Goal: Information Seeking & Learning: Learn about a topic

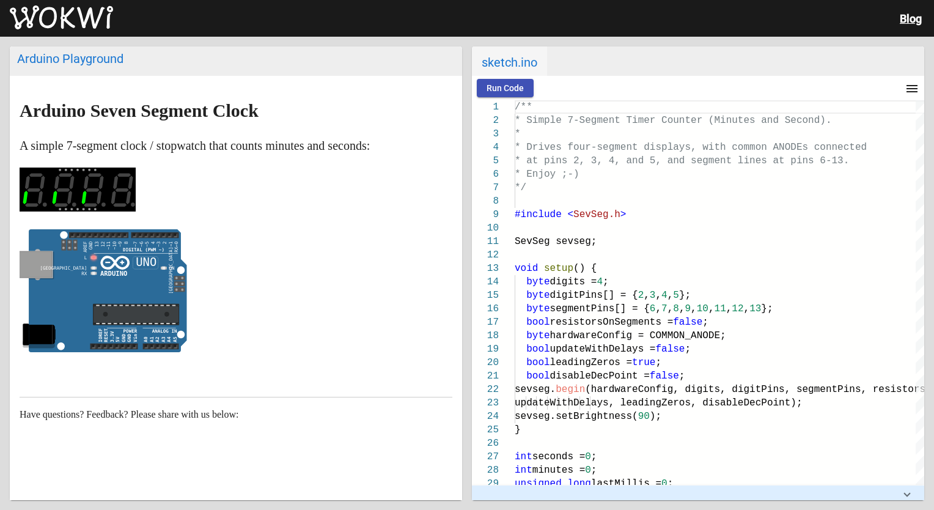
click at [514, 87] on span "Run Code" at bounding box center [504, 88] width 37 height 10
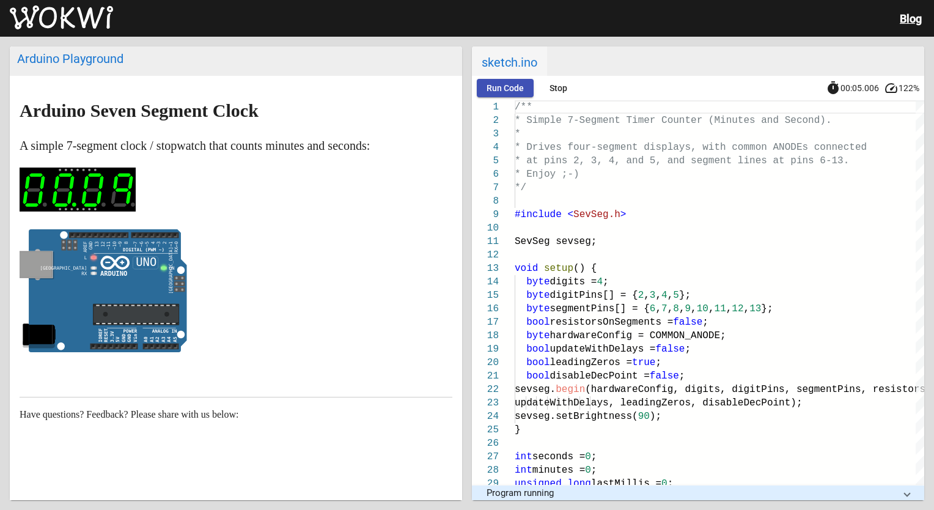
click at [498, 89] on span "Run Code" at bounding box center [504, 88] width 37 height 10
click at [564, 83] on span "Stop" at bounding box center [558, 88] width 18 height 10
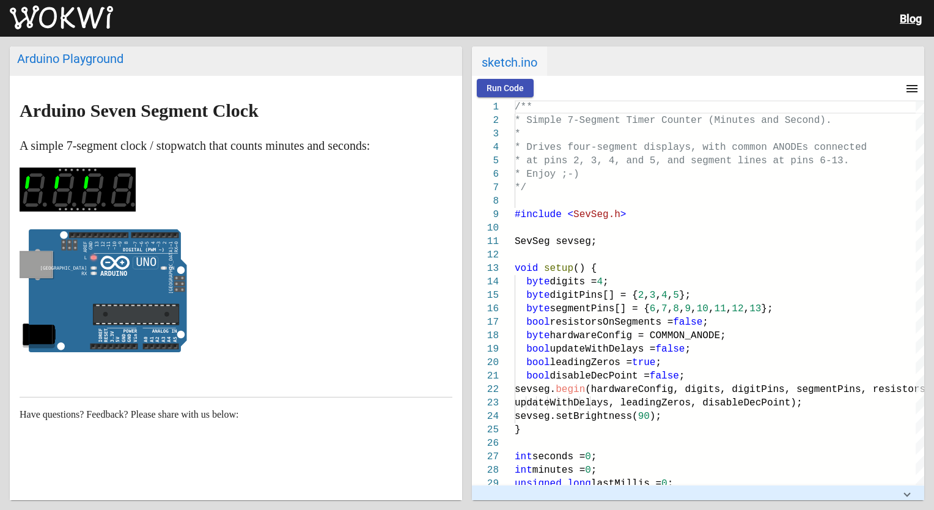
click at [514, 83] on span "Run Code" at bounding box center [504, 88] width 37 height 10
click at [569, 83] on button "Stop" at bounding box center [557, 88] width 39 height 18
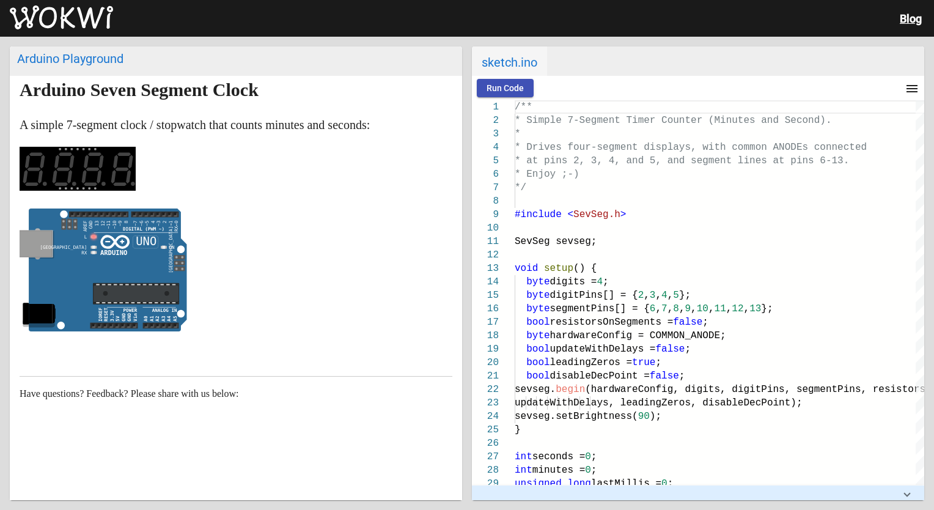
scroll to position [30, 0]
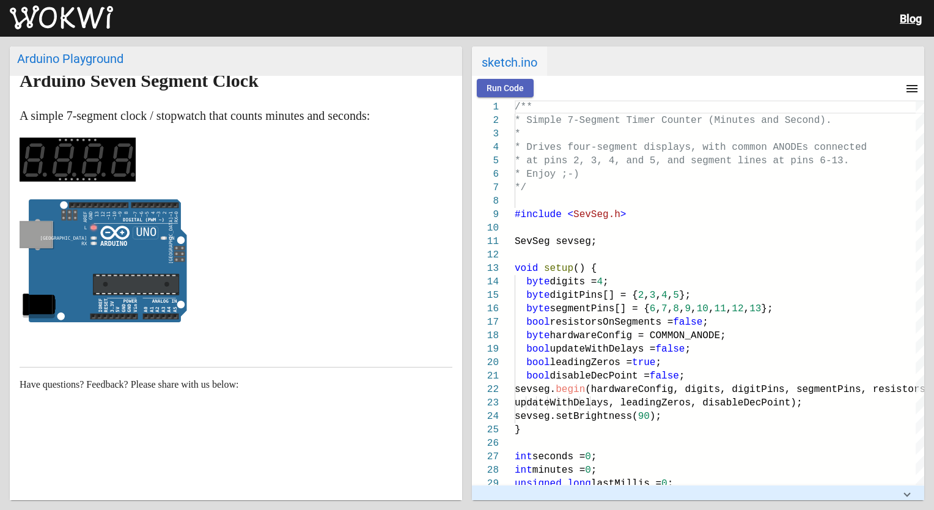
click at [503, 81] on button "Run Code" at bounding box center [505, 88] width 57 height 18
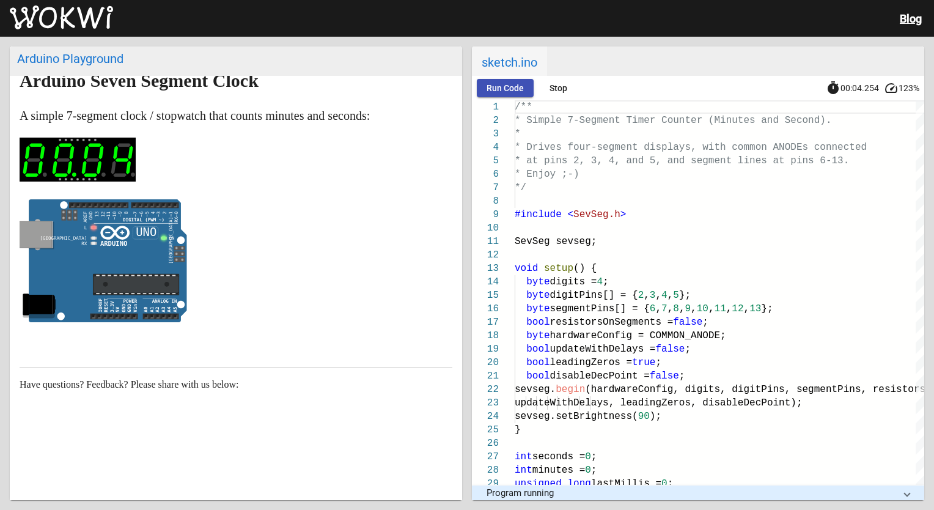
drag, startPoint x: 122, startPoint y: 155, endPoint x: 181, endPoint y: 177, distance: 62.6
click at [181, 177] on p at bounding box center [236, 161] width 433 height 49
drag, startPoint x: 158, startPoint y: 208, endPoint x: 109, endPoint y: 199, distance: 49.1
click at [109, 199] on icon "ON false" at bounding box center [103, 260] width 167 height 123
drag, startPoint x: 109, startPoint y: 199, endPoint x: 214, endPoint y: 175, distance: 107.6
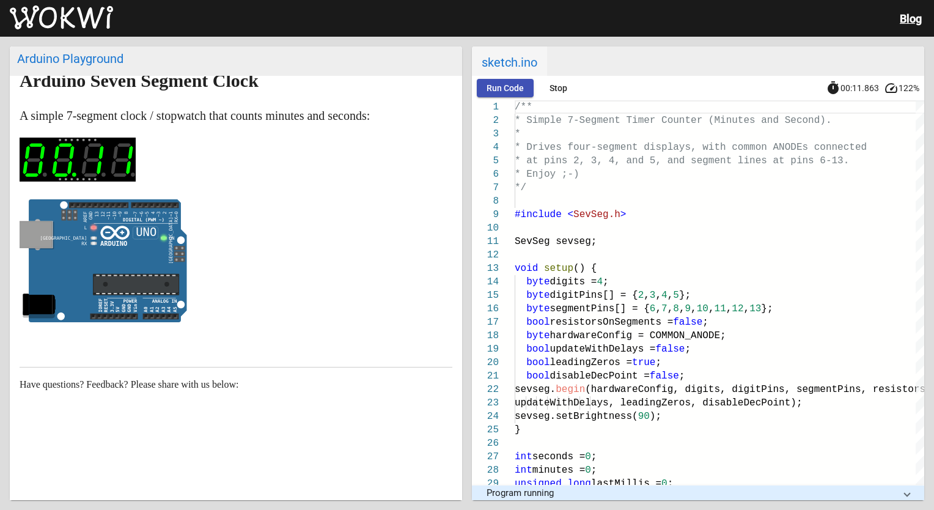
click at [214, 175] on p at bounding box center [236, 161] width 433 height 49
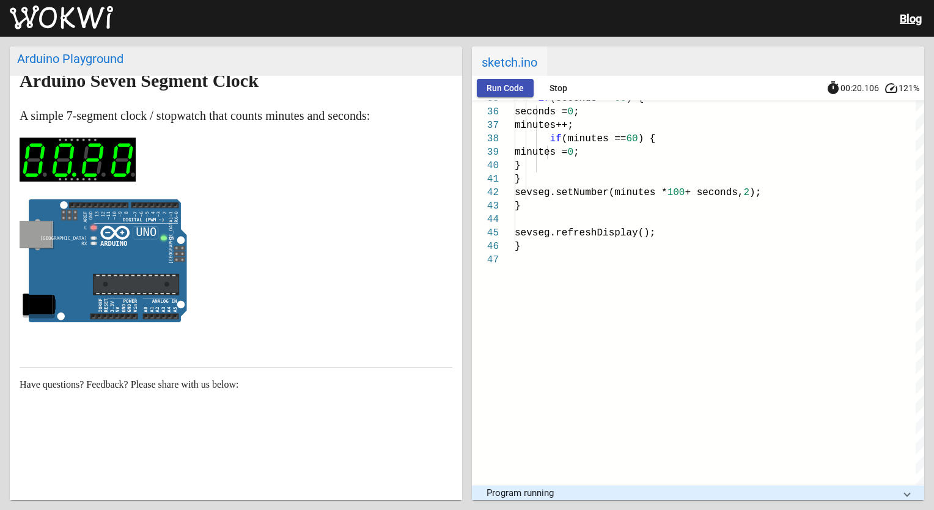
scroll to position [0, 0]
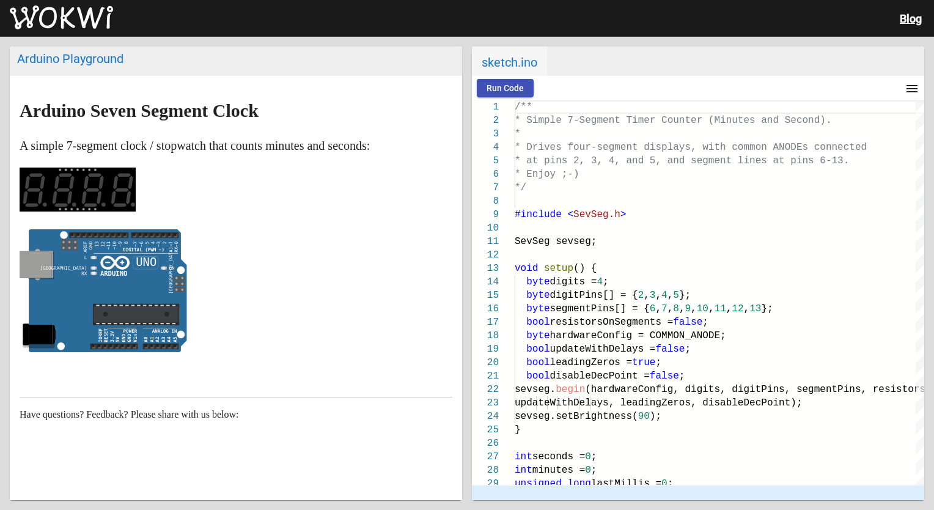
click at [518, 82] on button "Run Code" at bounding box center [505, 88] width 57 height 18
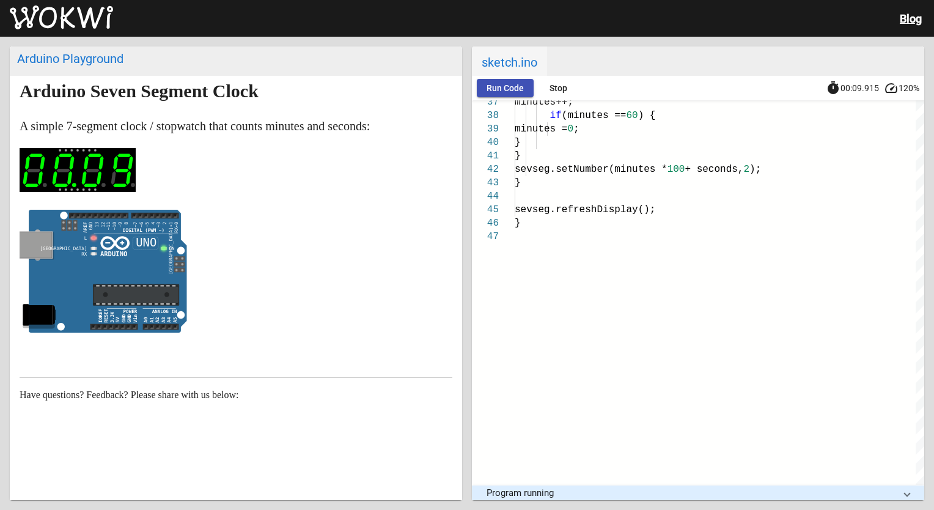
scroll to position [30, 0]
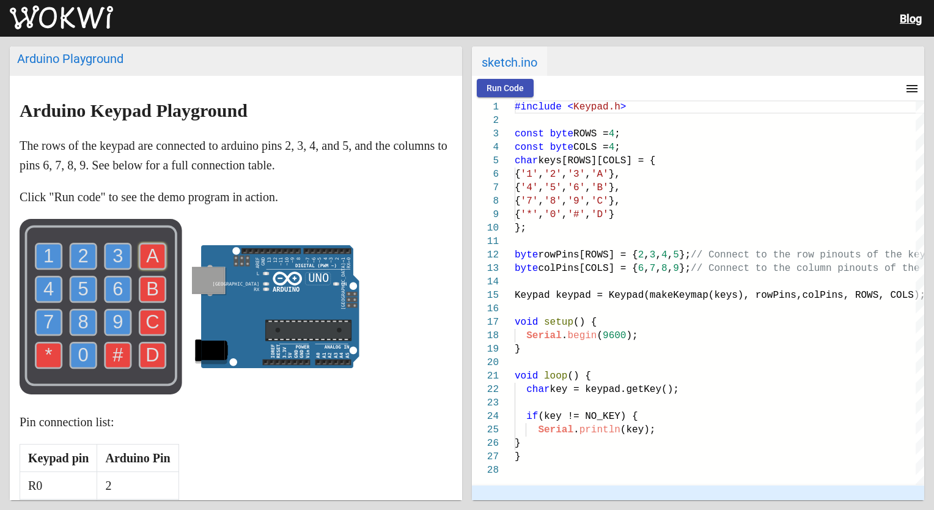
click at [150, 256] on text "A" at bounding box center [152, 255] width 13 height 21
click at [157, 279] on text "B" at bounding box center [152, 288] width 13 height 21
click at [159, 322] on use at bounding box center [153, 322] width 26 height 26
click at [48, 253] on text "1" at bounding box center [48, 255] width 10 height 21
click at [86, 273] on rect at bounding box center [101, 306] width 163 height 175
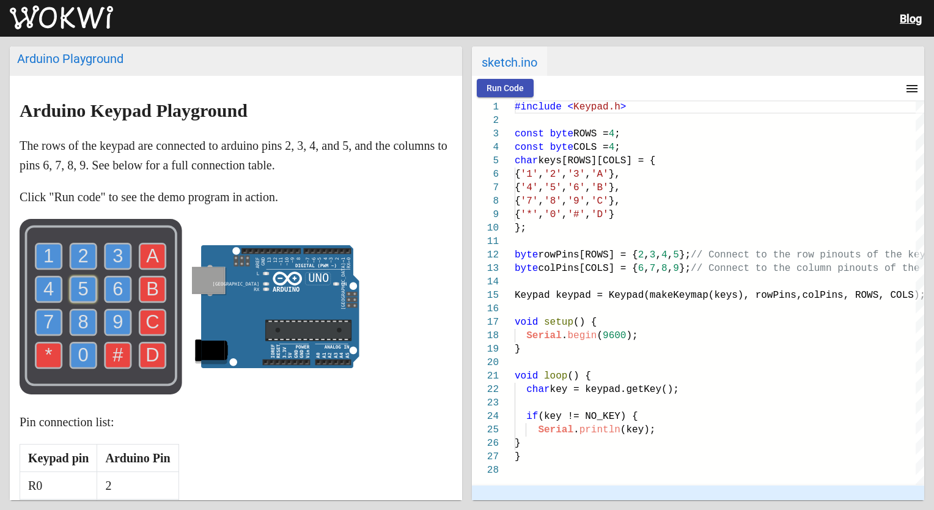
click at [88, 280] on text "5" at bounding box center [83, 288] width 10 height 21
click at [110, 257] on use at bounding box center [118, 256] width 26 height 26
click at [125, 293] on use at bounding box center [118, 289] width 26 height 26
click at [126, 321] on use at bounding box center [118, 322] width 26 height 26
click at [85, 356] on text "0" at bounding box center [83, 354] width 10 height 21
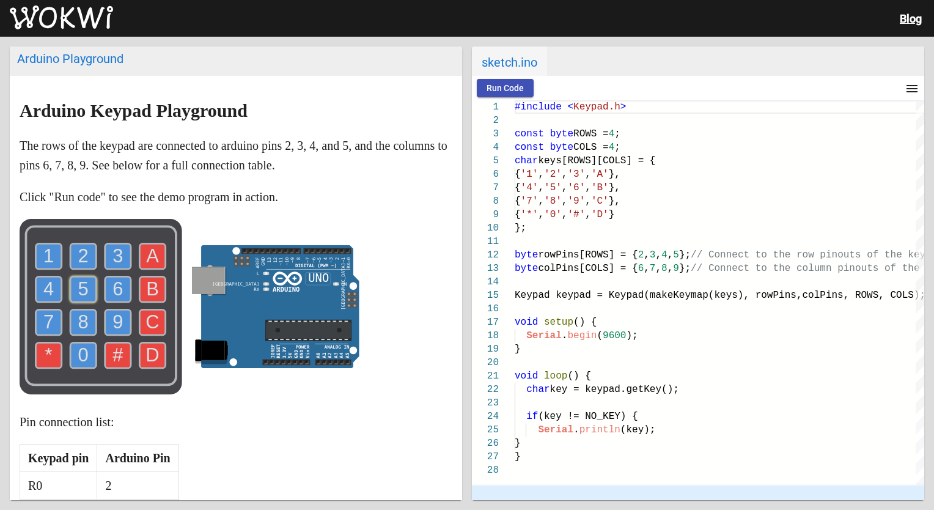
click at [81, 326] on text "8" at bounding box center [83, 321] width 10 height 21
click at [51, 324] on text "7" at bounding box center [48, 321] width 10 height 21
click at [150, 253] on text "A" at bounding box center [152, 255] width 13 height 21
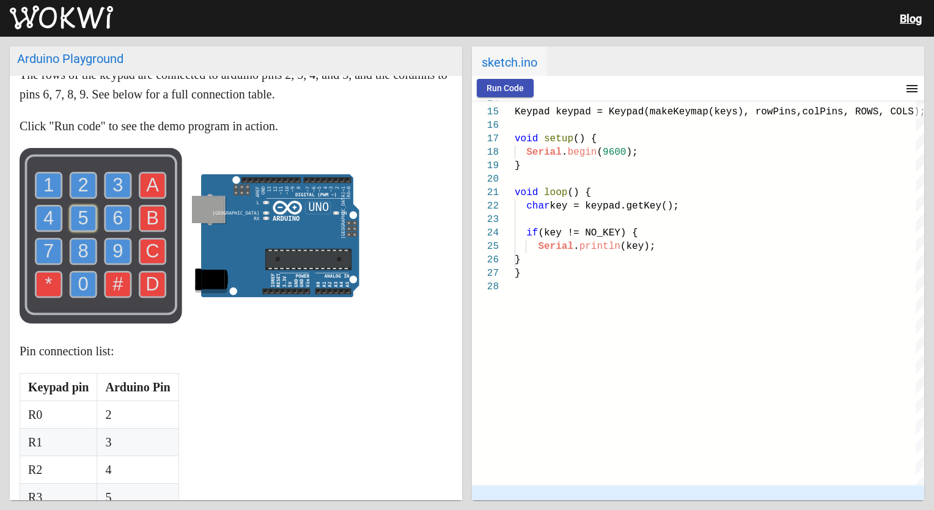
scroll to position [183, 0]
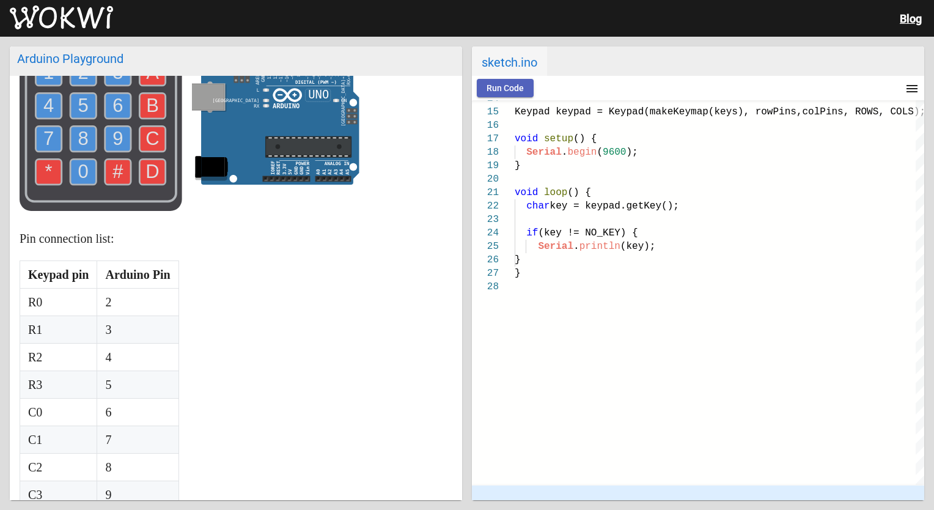
click at [508, 89] on span "Run Code" at bounding box center [504, 88] width 37 height 10
